Goal: Navigation & Orientation: Find specific page/section

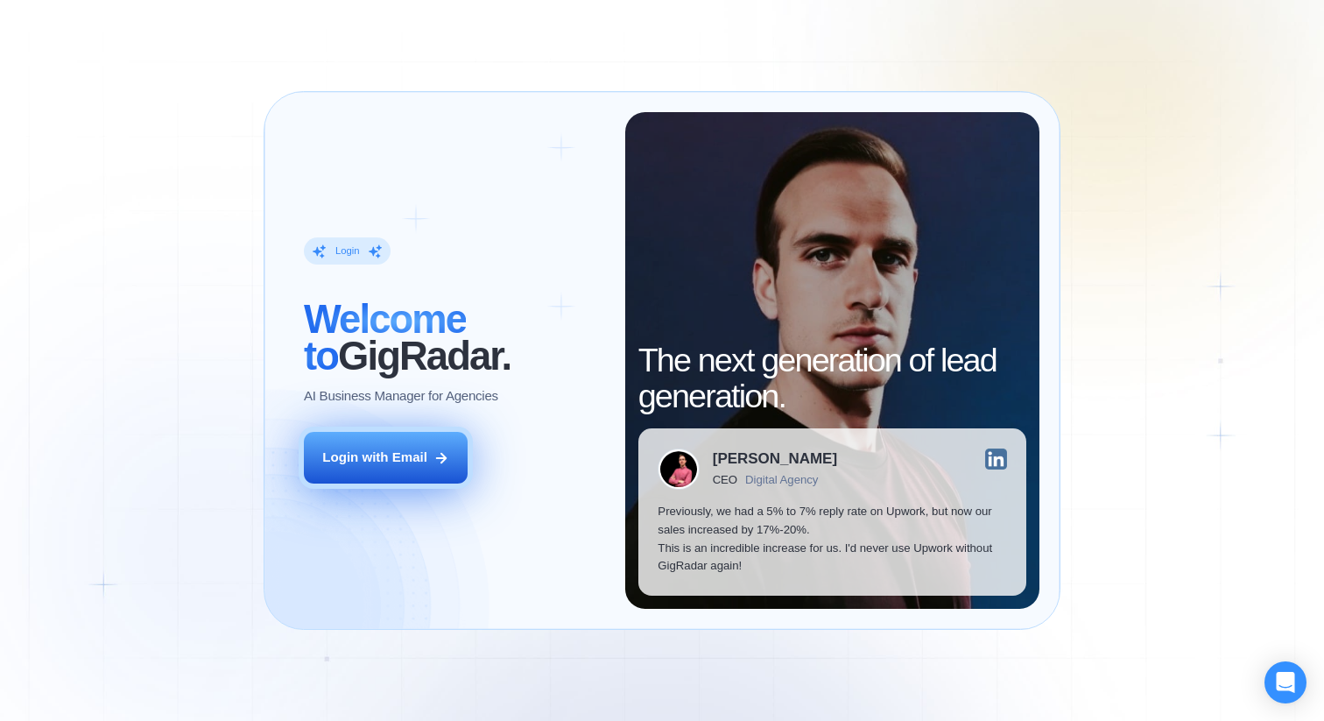
click at [440, 459] on icon at bounding box center [441, 458] width 16 height 16
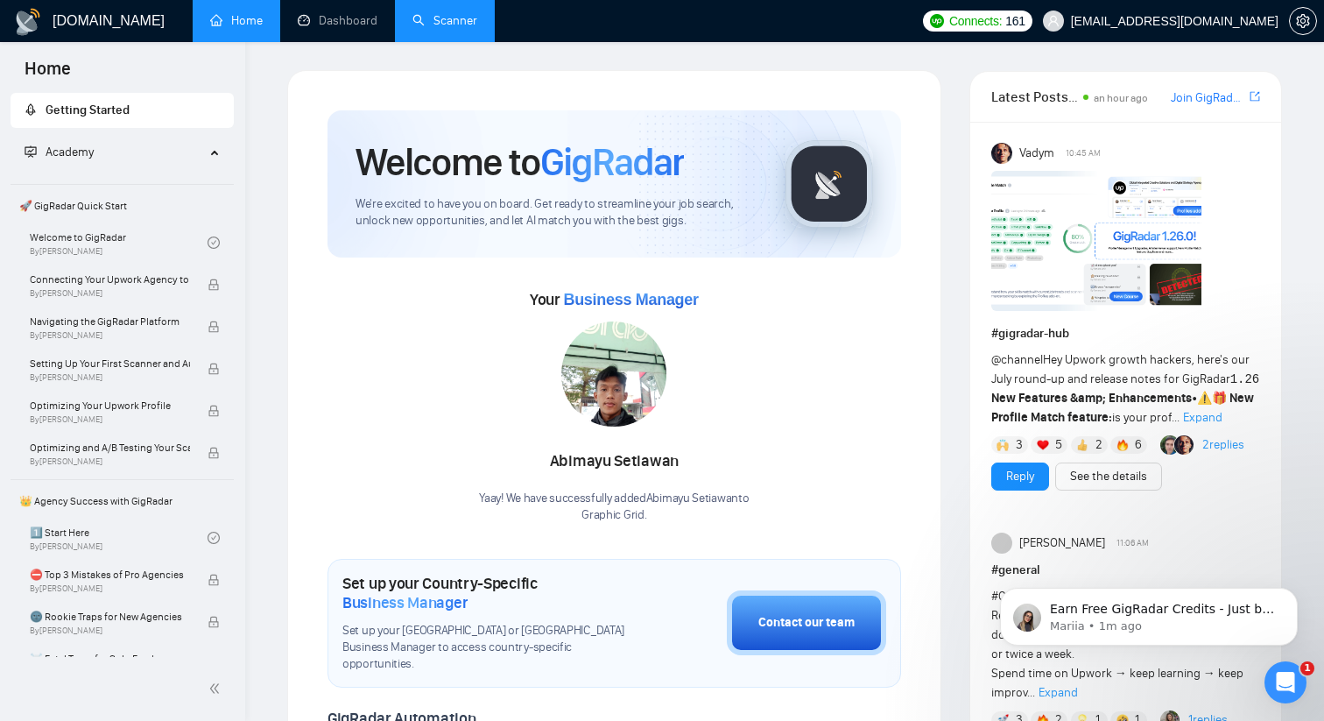
click at [456, 22] on link "Scanner" at bounding box center [444, 20] width 65 height 15
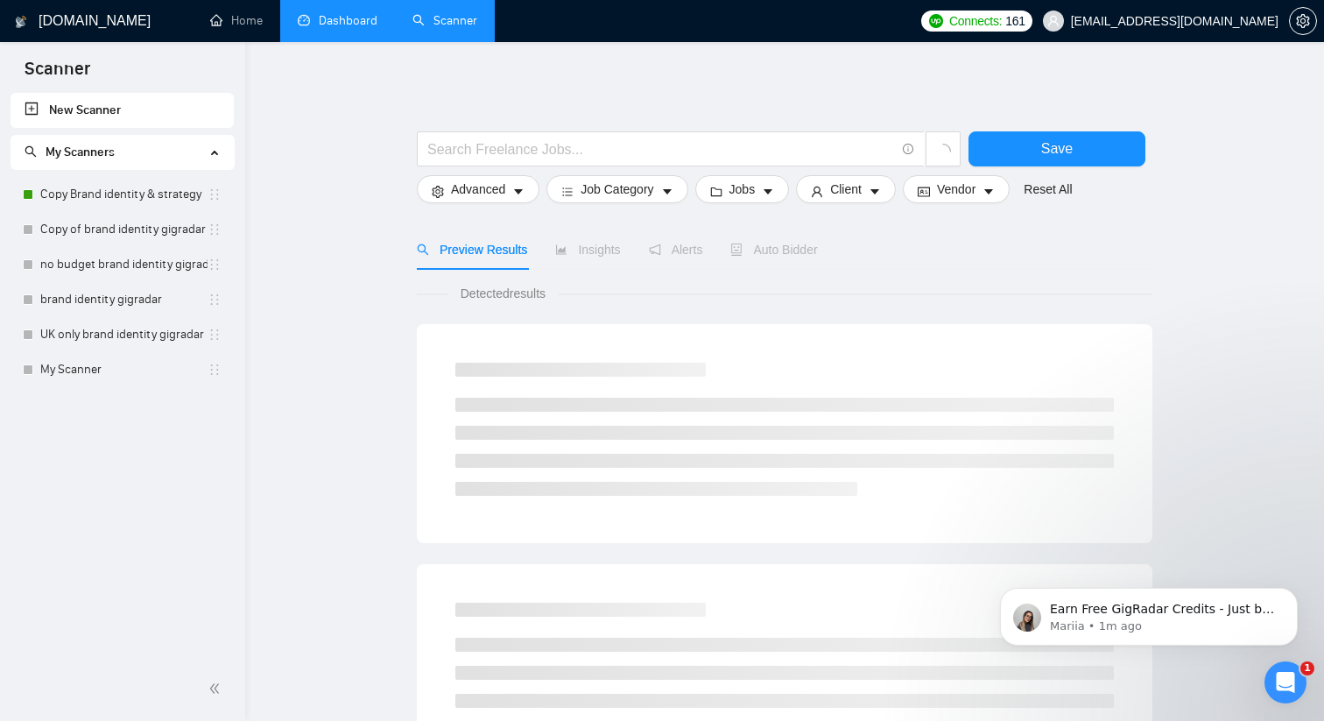
click at [355, 23] on link "Dashboard" at bounding box center [338, 20] width 80 height 15
